Goal: Information Seeking & Learning: Find specific fact

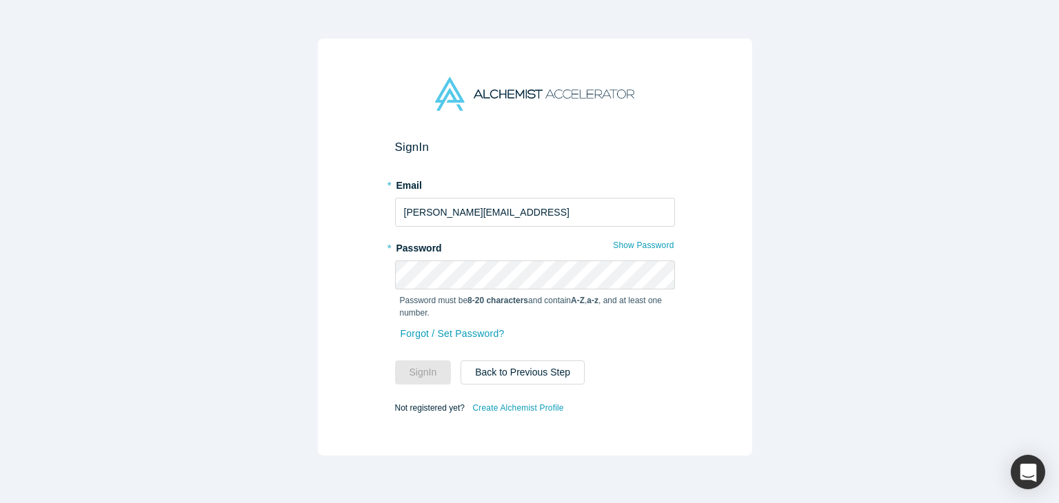
type input "[PERSON_NAME][EMAIL_ADDRESS]"
click at [395, 361] on button "Sign In" at bounding box center [423, 373] width 57 height 24
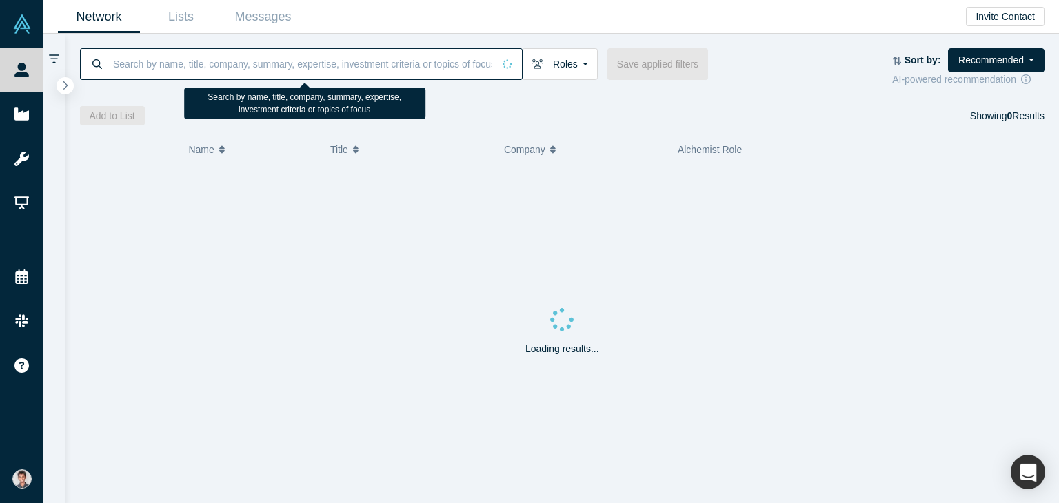
click at [135, 72] on input at bounding box center [302, 64] width 381 height 32
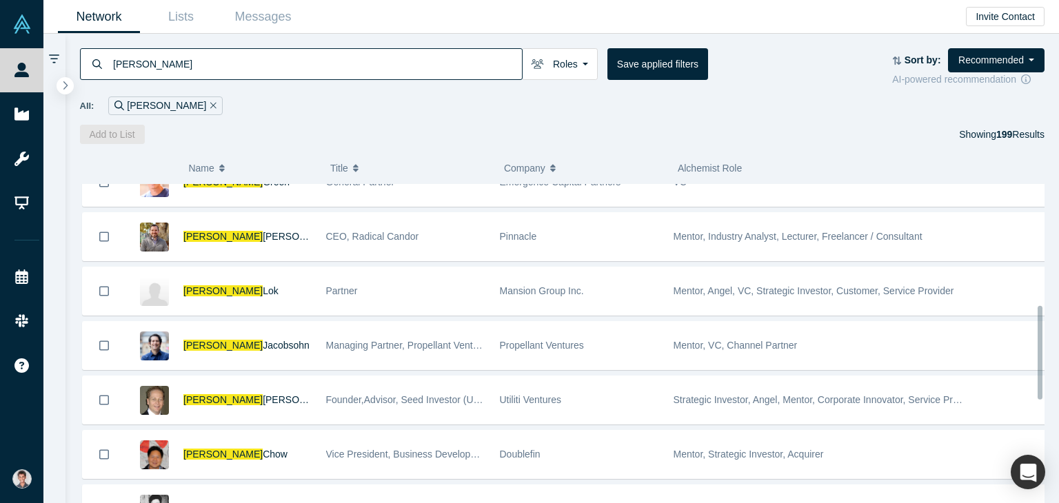
scroll to position [414, 0]
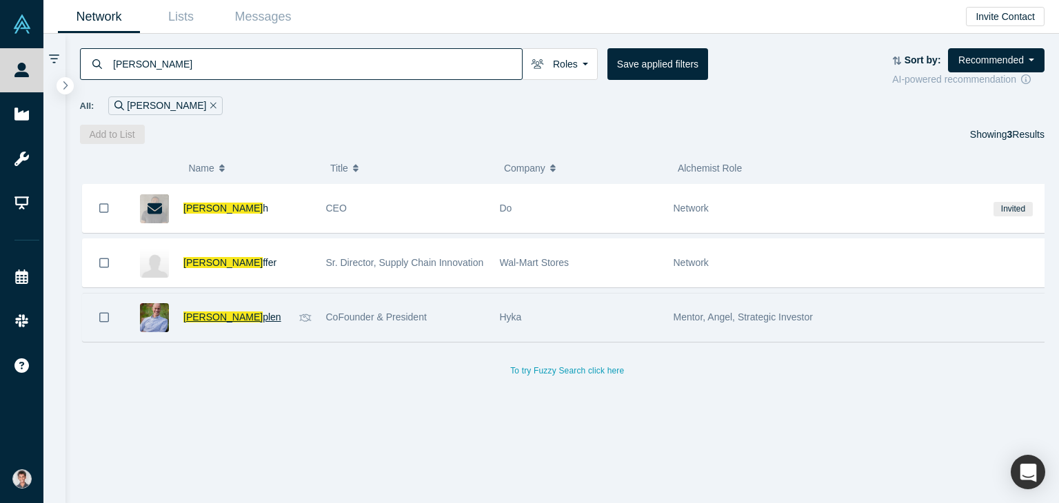
type input "[PERSON_NAME]"
click at [263, 319] on span "plen" at bounding box center [272, 317] width 18 height 11
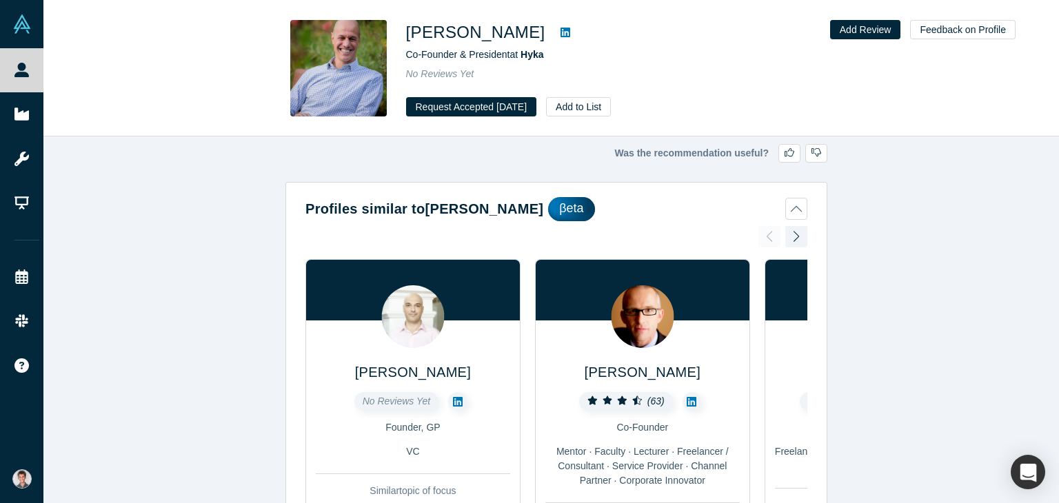
click at [561, 35] on icon at bounding box center [566, 33] width 10 height 10
